Goal: Information Seeking & Learning: Learn about a topic

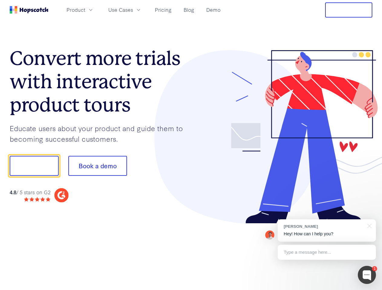
click at [191, 145] on div at bounding box center [281, 137] width 181 height 174
click at [85, 10] on span "Product" at bounding box center [75, 10] width 19 height 8
click at [133, 10] on span "Use Cases" at bounding box center [120, 10] width 25 height 8
click at [348, 10] on button "Free Trial" at bounding box center [348, 9] width 47 height 15
click at [34, 166] on button "Show me!" at bounding box center [34, 166] width 49 height 20
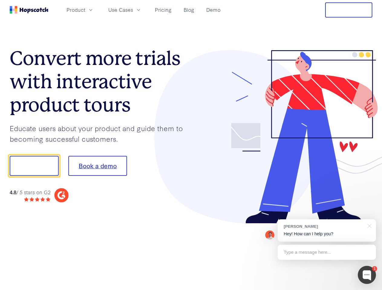
click at [97, 166] on button "Book a demo" at bounding box center [97, 166] width 59 height 20
click at [366, 275] on div at bounding box center [366, 275] width 18 height 18
click at [326, 230] on div "[PERSON_NAME] Hey! How can I help you?" at bounding box center [326, 230] width 98 height 22
click at [368, 225] on div at bounding box center [318, 164] width 113 height 201
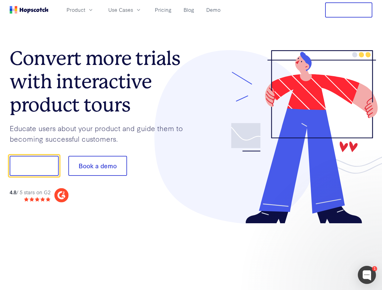
click at [326, 252] on div at bounding box center [318, 205] width 113 height 121
